Goal: Participate in discussion: Engage in conversation with other users on a specific topic

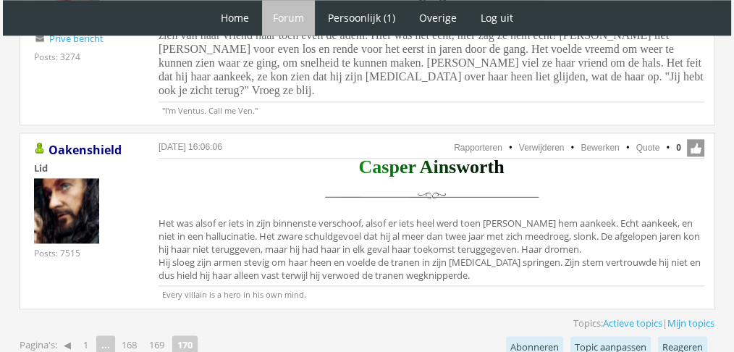
scroll to position [1953, 0]
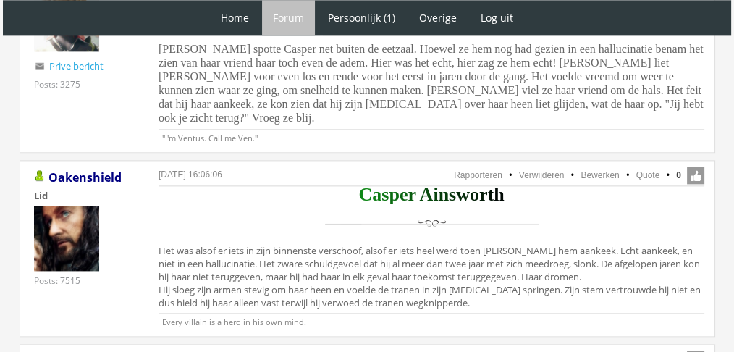
scroll to position [1866, 0]
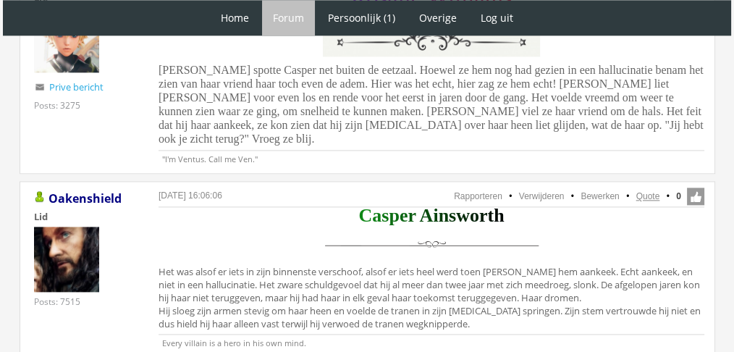
click at [656, 191] on link "Quote" at bounding box center [648, 196] width 24 height 10
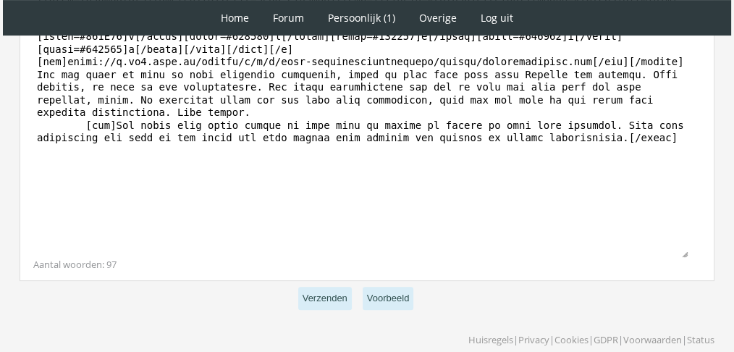
scroll to position [554, 0]
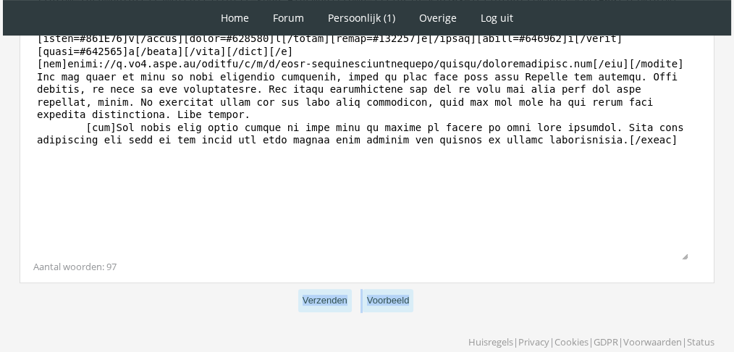
drag, startPoint x: 729, startPoint y: 292, endPoint x: 740, endPoint y: 250, distance: 43.3
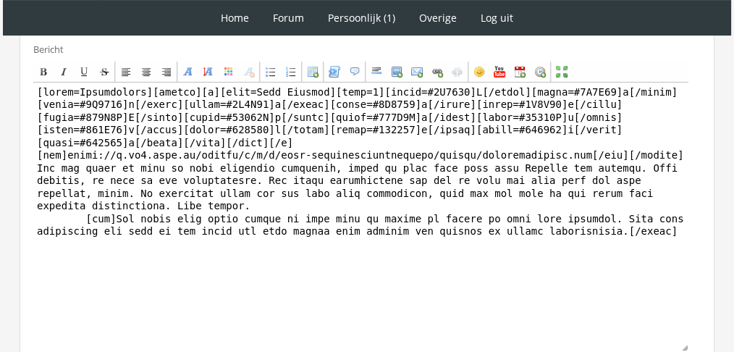
scroll to position [459, 0]
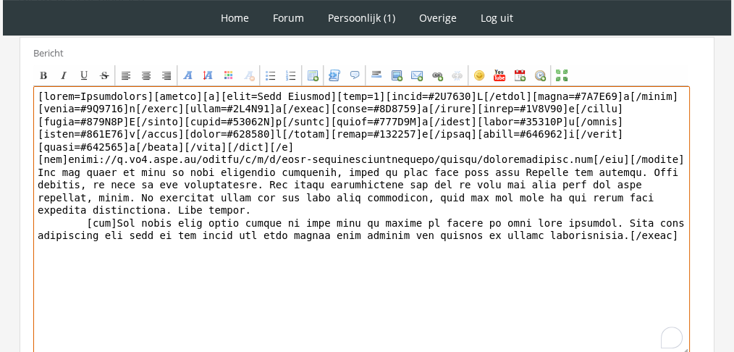
drag, startPoint x: 629, startPoint y: 234, endPoint x: 20, endPoint y: 158, distance: 613.4
click at [20, 158] on div "Bericht Bold Italic Underline Strikethrough Align left Center Align right Font …" at bounding box center [367, 207] width 695 height 341
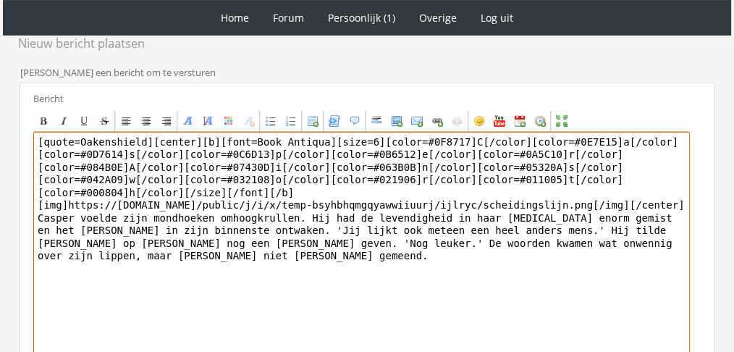
scroll to position [404, 0]
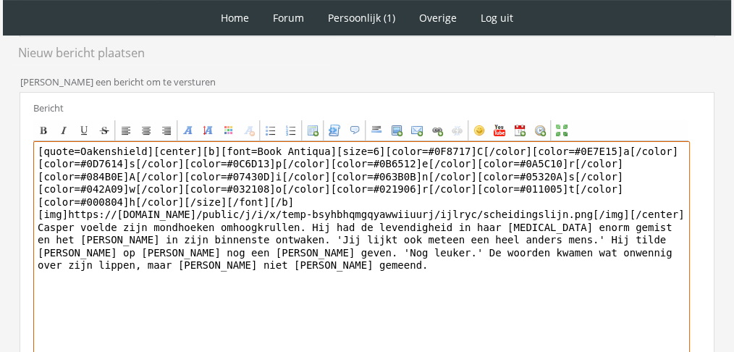
drag, startPoint x: 145, startPoint y: 135, endPoint x: 0, endPoint y: 103, distance: 148.0
click at [0, 103] on div "1 Home Forum Forum index Actieve topics Mijn topics Persoonlijk (1) Profiel Pri…" at bounding box center [367, 68] width 734 height 944
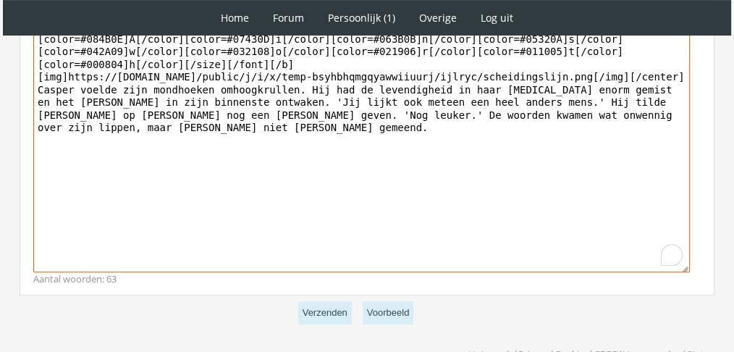
scroll to position [546, 0]
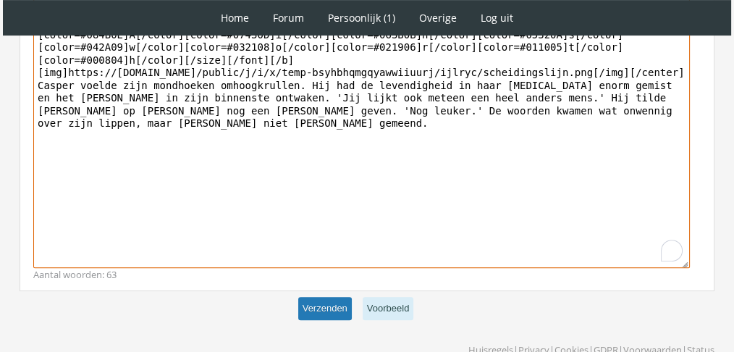
type textarea "[center][b][font=Book Antiqua][size=6][color=#0F8717]C[/color][color=#0E7E15]a[…"
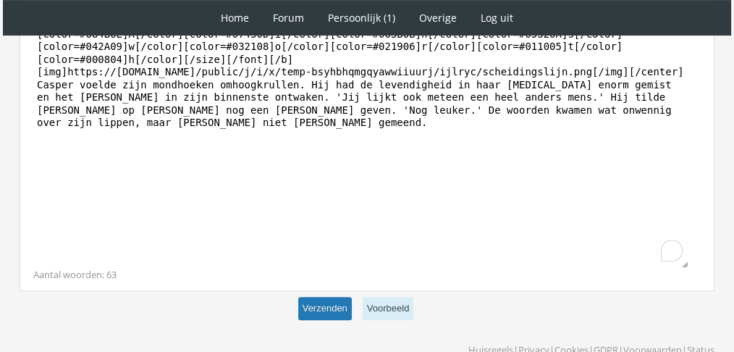
click at [318, 297] on button "Verzenden" at bounding box center [325, 309] width 54 height 24
